Goal: Learn about a topic

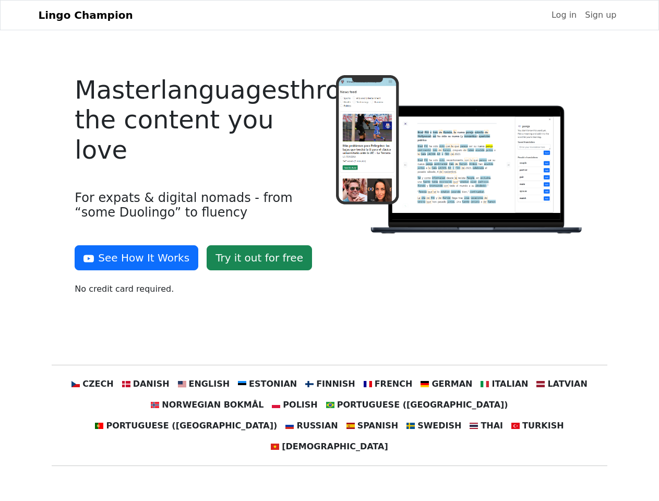
click at [330, 250] on div at bounding box center [460, 189] width 261 height 228
click at [132, 258] on button "See How It Works" at bounding box center [137, 257] width 124 height 25
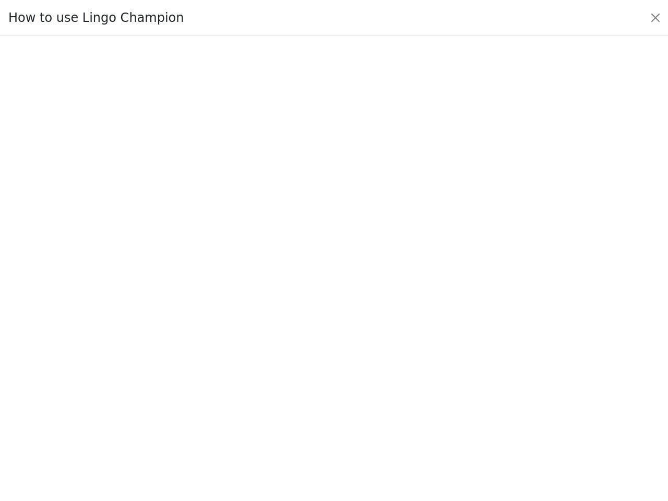
click at [112, 384] on div at bounding box center [334, 269] width 619 height 366
click at [161, 384] on div at bounding box center [334, 269] width 619 height 366
click at [214, 384] on div at bounding box center [334, 269] width 619 height 366
click at [271, 384] on div at bounding box center [334, 269] width 619 height 366
click at [329, 384] on div at bounding box center [334, 269] width 619 height 366
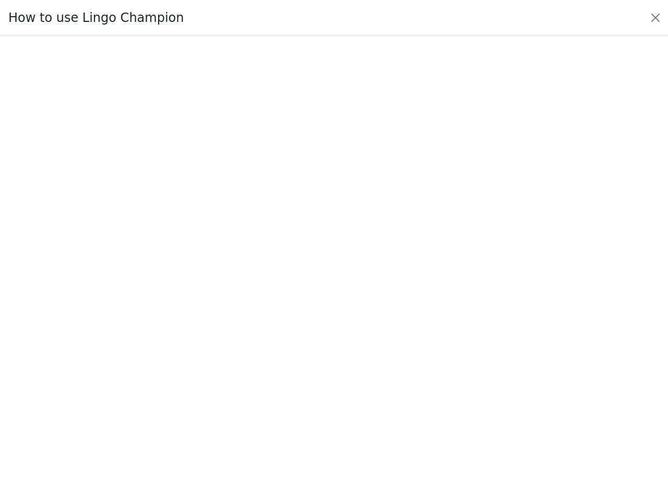
click at [381, 384] on div at bounding box center [334, 269] width 619 height 366
click at [434, 384] on div at bounding box center [334, 269] width 619 height 366
click at [488, 384] on div at bounding box center [334, 269] width 619 height 366
